Goal: Task Accomplishment & Management: Manage account settings

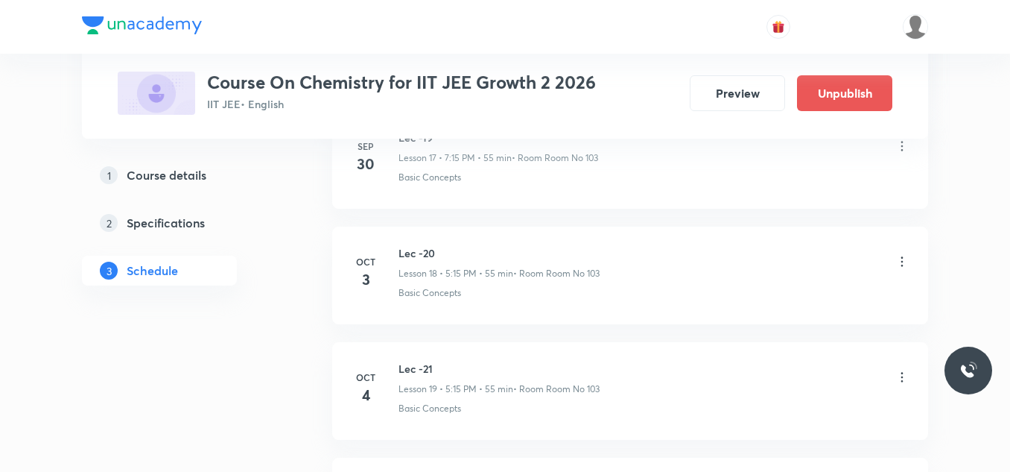
scroll to position [2734, 0]
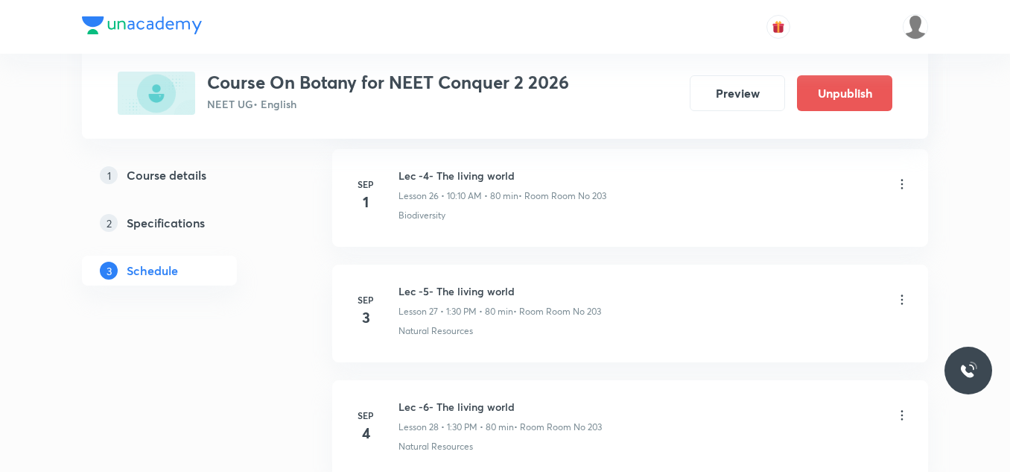
scroll to position [5803, 0]
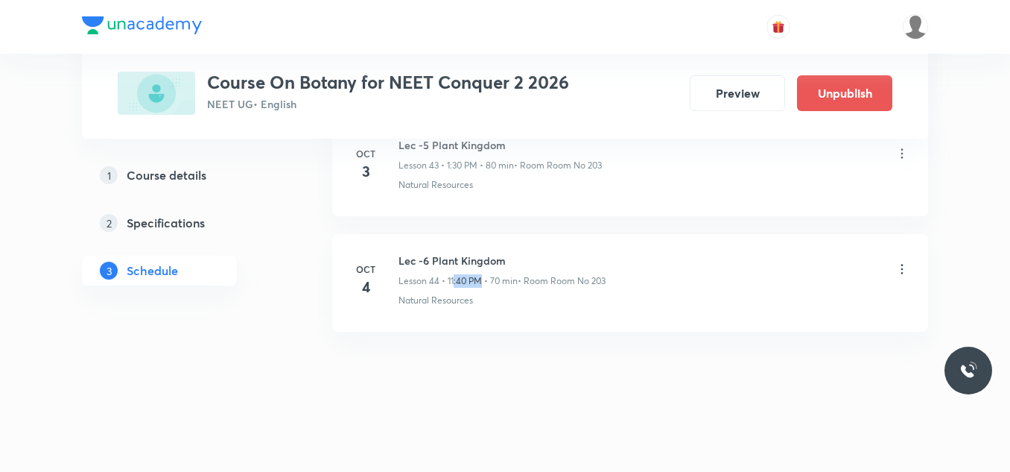
drag, startPoint x: 454, startPoint y: 275, endPoint x: 480, endPoint y: 275, distance: 26.8
click at [480, 275] on p "Lesson 44 • 11:40 PM • 70 min" at bounding box center [458, 280] width 119 height 13
click at [906, 267] on icon at bounding box center [902, 268] width 15 height 15
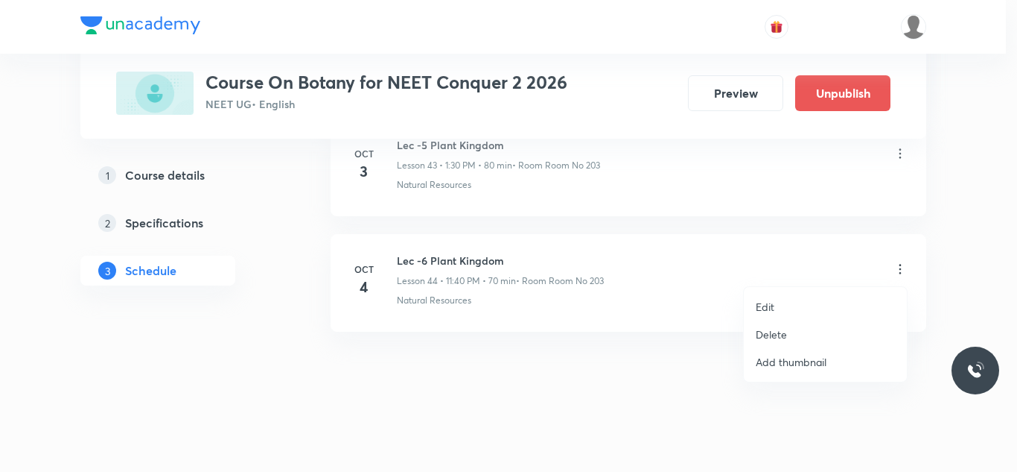
click at [793, 302] on li "Edit" at bounding box center [825, 307] width 163 height 28
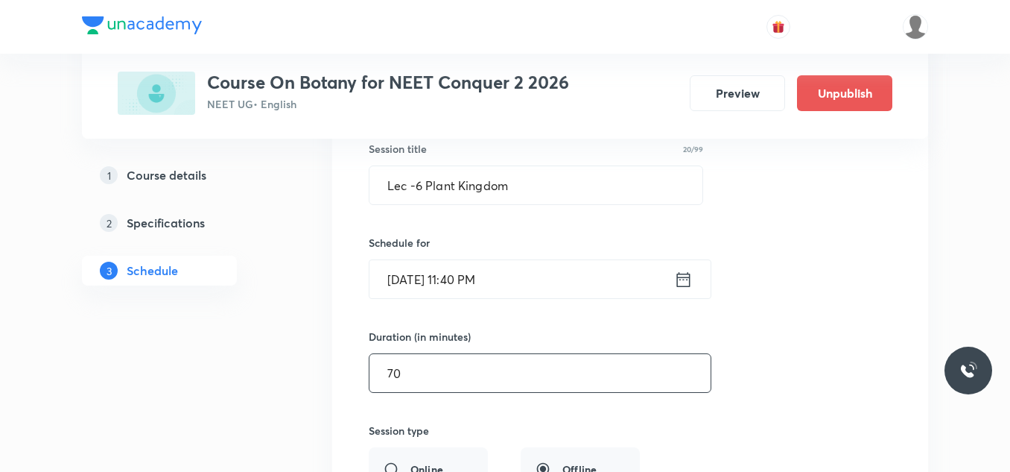
scroll to position [5169, 0]
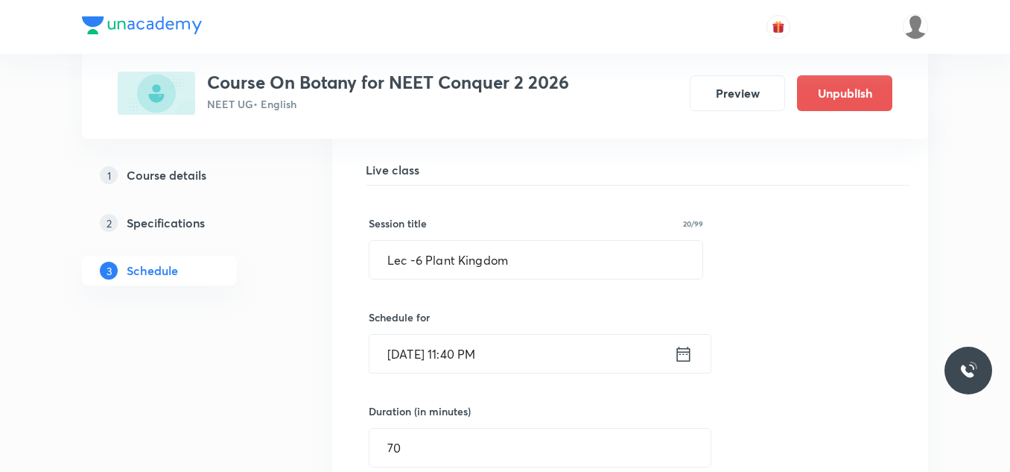
click at [687, 353] on icon at bounding box center [683, 353] width 13 height 15
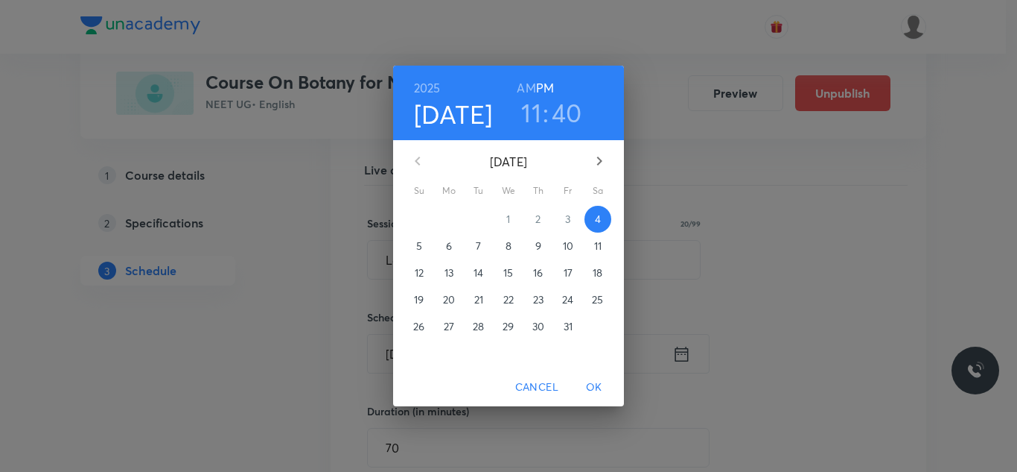
click at [572, 125] on h3 "40" at bounding box center [567, 112] width 31 height 31
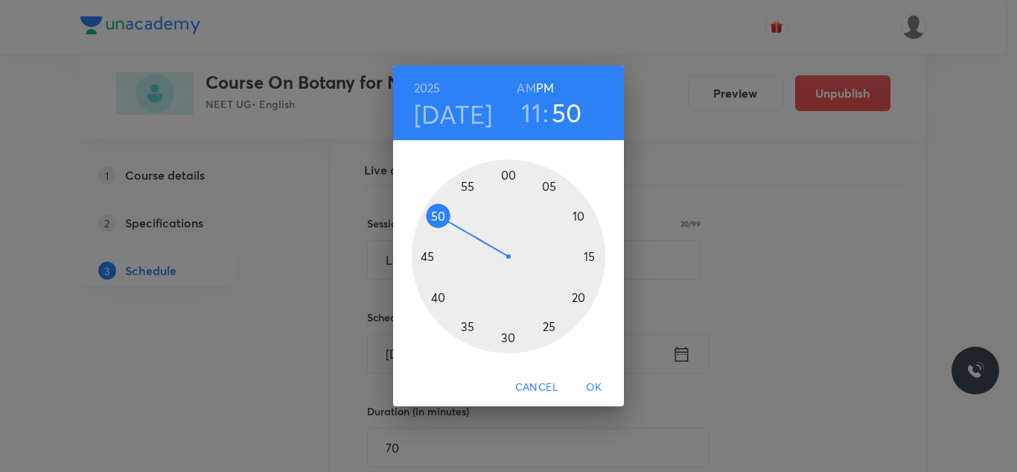
click at [436, 218] on div at bounding box center [509, 256] width 194 height 194
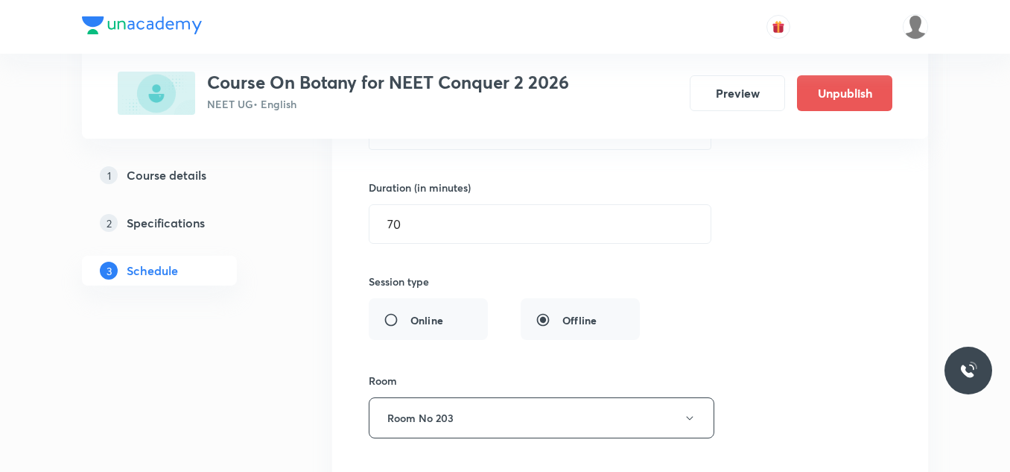
scroll to position [5244, 0]
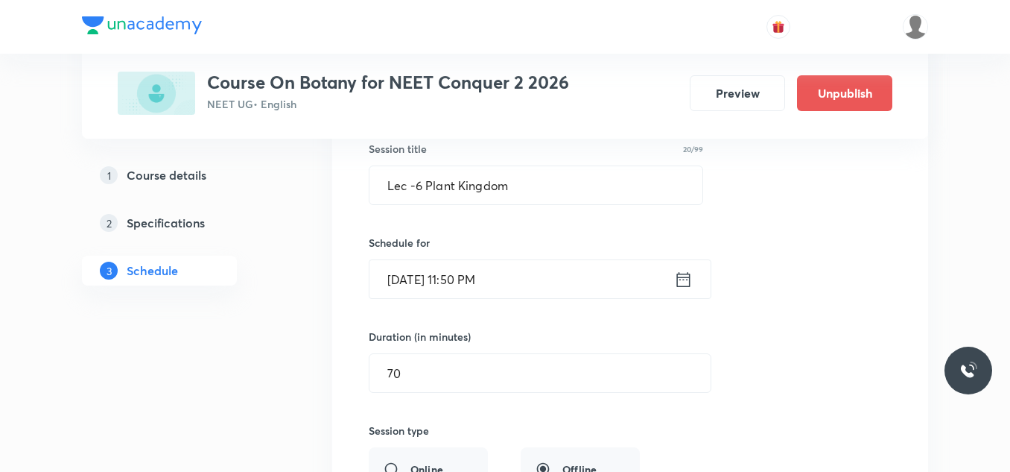
click at [681, 278] on icon at bounding box center [683, 279] width 19 height 21
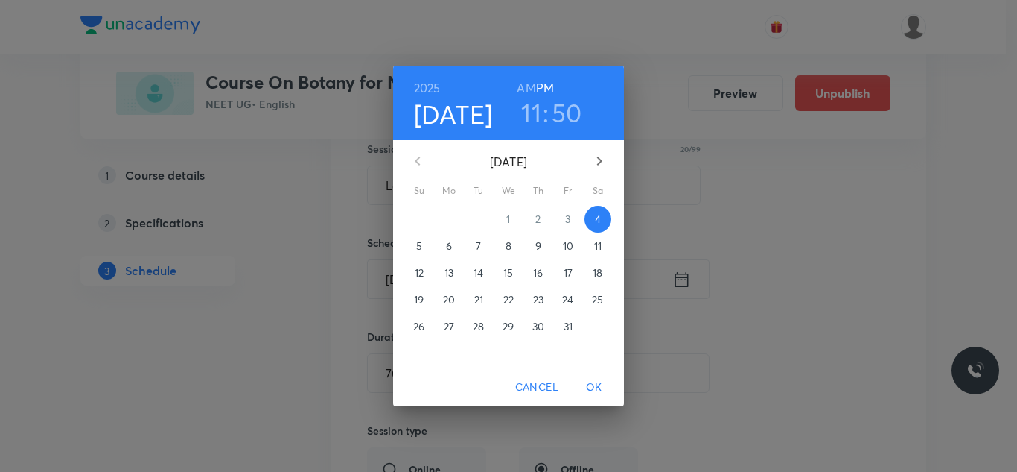
click at [530, 85] on h6 "AM" at bounding box center [526, 87] width 19 height 21
click at [588, 388] on span "OK" at bounding box center [595, 387] width 36 height 19
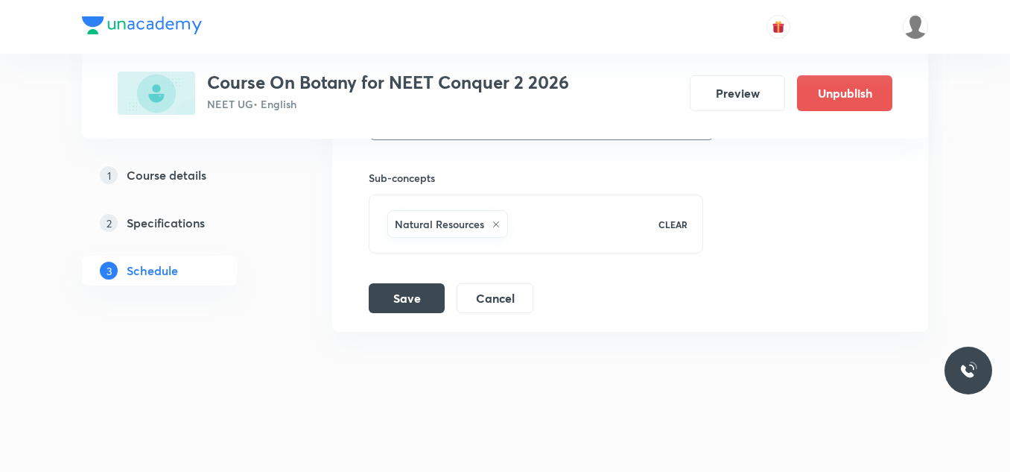
scroll to position [5616, 0]
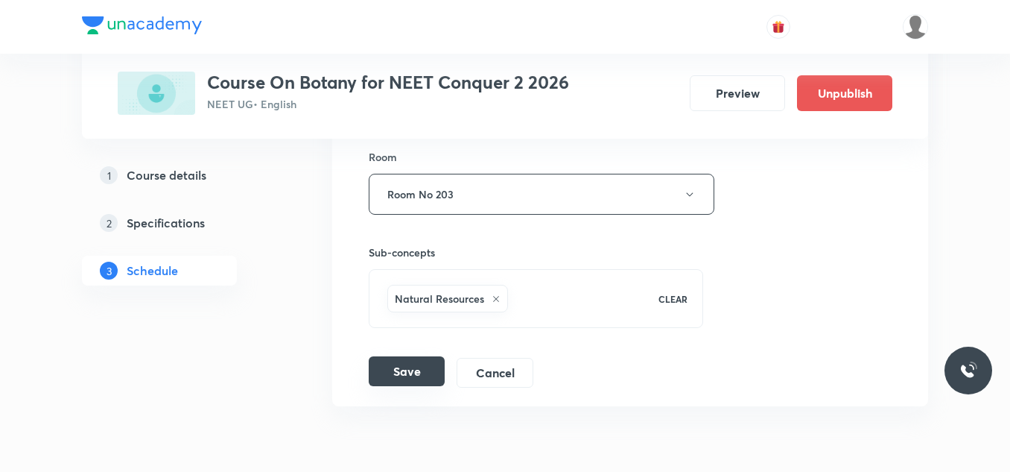
click at [439, 366] on button "Save" at bounding box center [407, 371] width 76 height 30
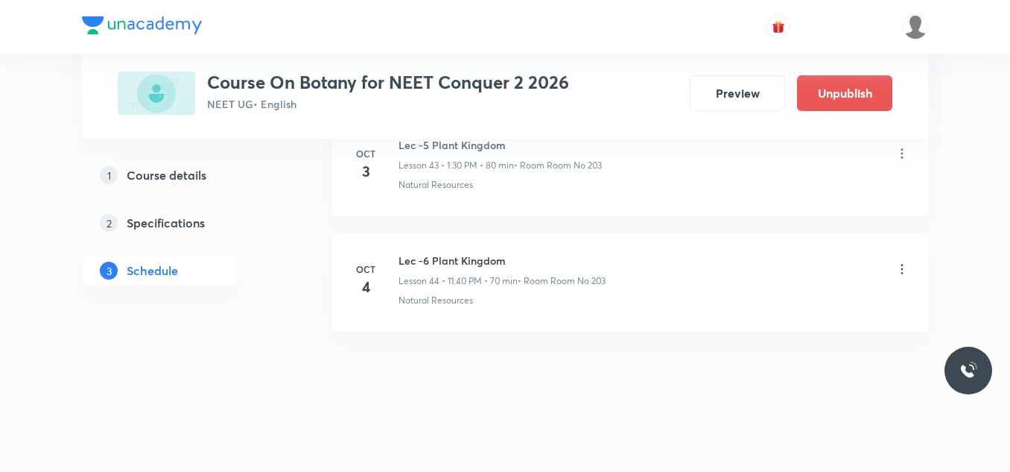
scroll to position [5118, 0]
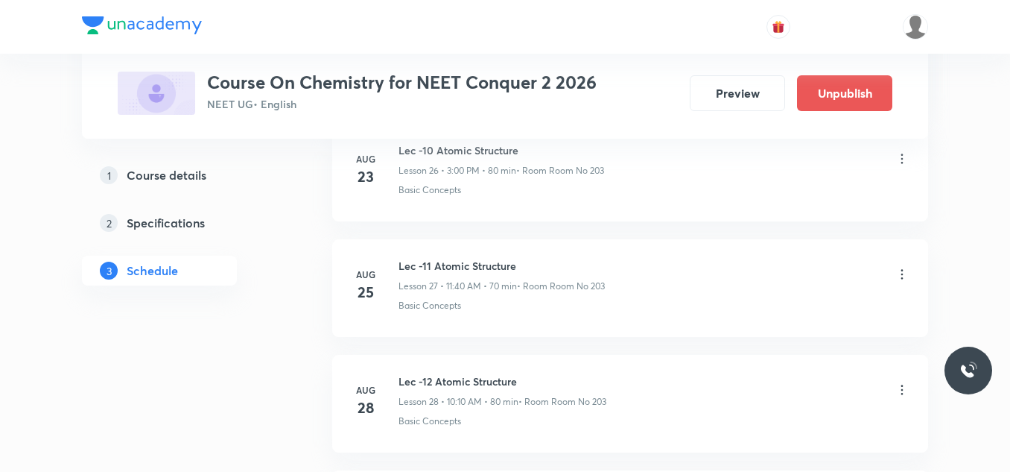
scroll to position [7630, 0]
